Goal: Contribute content: Contribute content

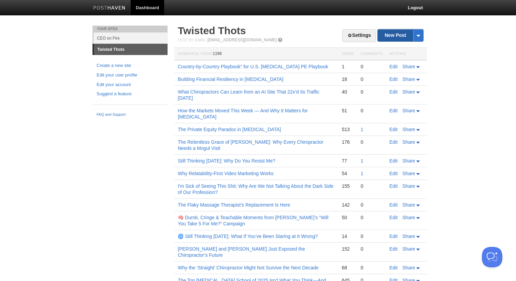
click at [392, 38] on link "New Post" at bounding box center [400, 35] width 45 height 12
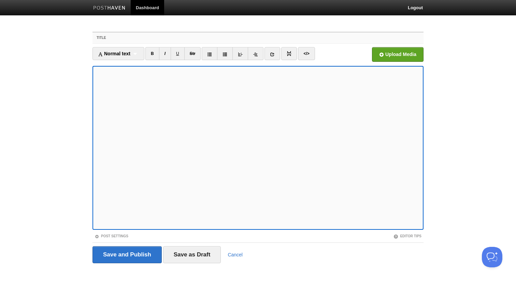
click at [191, 39] on input "Title" at bounding box center [271, 37] width 303 height 11
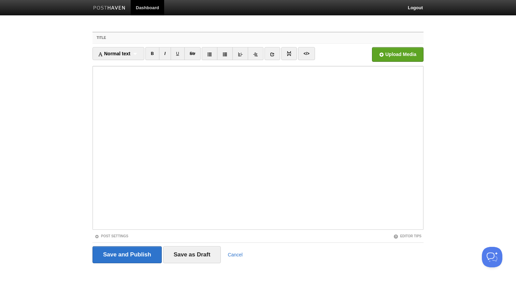
paste input "Why Wall Street is Obsessed with Patient Engagement—And Why That’s Your Superpo…"
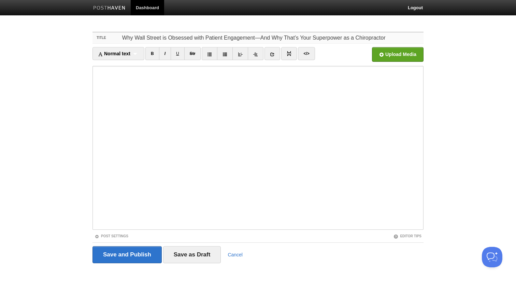
type input "Why Wall Street is Obsessed with Patient Engagement—And Why That’s Your Superpo…"
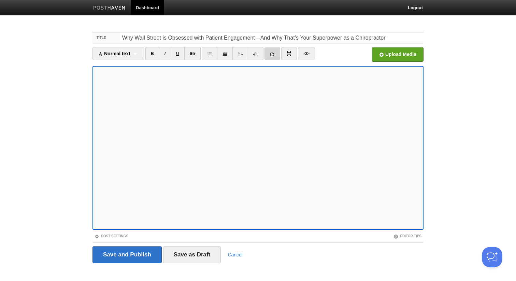
click at [275, 53] on icon at bounding box center [272, 54] width 5 height 5
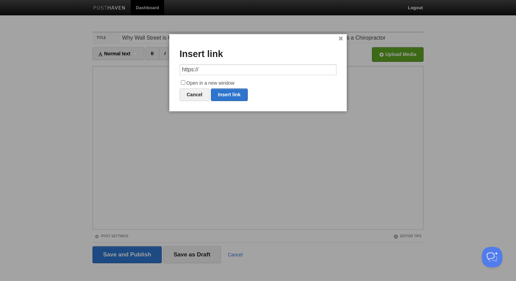
click at [249, 71] on input "https://" at bounding box center [257, 69] width 157 height 11
type input "[URL][DOMAIN_NAME]"
click at [184, 81] on input "Open in a new window" at bounding box center [183, 82] width 4 height 4
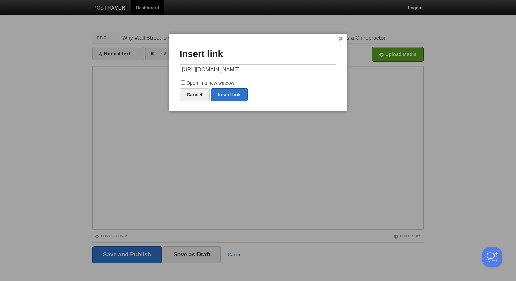
checkbox input "true"
click at [230, 96] on link "Insert link" at bounding box center [229, 94] width 37 height 13
type input "https://"
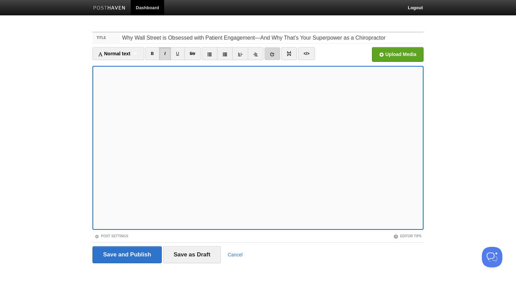
click at [273, 57] on link at bounding box center [272, 53] width 16 height 13
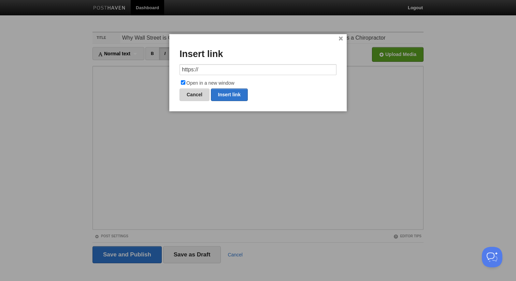
click at [198, 98] on link "Cancel" at bounding box center [194, 94] width 30 height 13
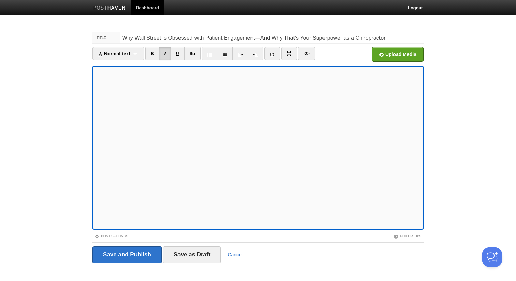
click at [408, 64] on div "Upload Media" at bounding box center [382, 56] width 83 height 19
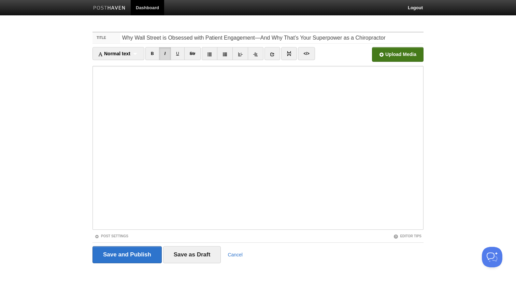
click at [407, 57] on input "file" at bounding box center [191, 56] width 517 height 35
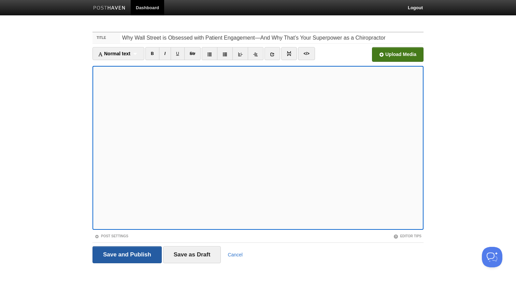
click at [144, 254] on input "Save and Publish" at bounding box center [126, 254] width 69 height 17
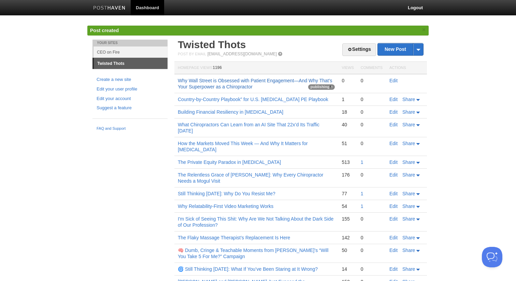
click at [197, 87] on link "Why Wall Street is Obsessed with Patient Engagement—And Why That’s Your Superpo…" at bounding box center [255, 84] width 155 height 12
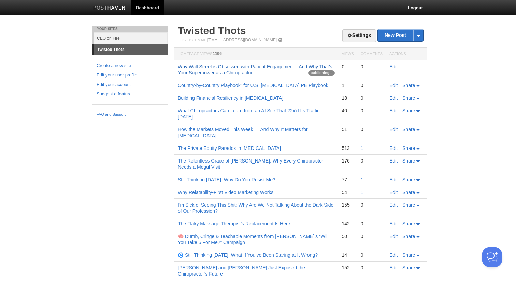
click at [212, 72] on link "Why Wall Street is Obsessed with Patient Engagement—And Why That’s Your Superpo…" at bounding box center [255, 70] width 155 height 12
click at [239, 70] on link "Why Wall Street is Obsessed with Patient Engagement—And Why That’s Your Superpo…" at bounding box center [255, 70] width 155 height 12
click at [191, 69] on link "Why Wall Street is Obsessed with Patient Engagement—And Why That’s Your Superpo…" at bounding box center [255, 70] width 155 height 12
